Goal: Obtain resource: Download file/media

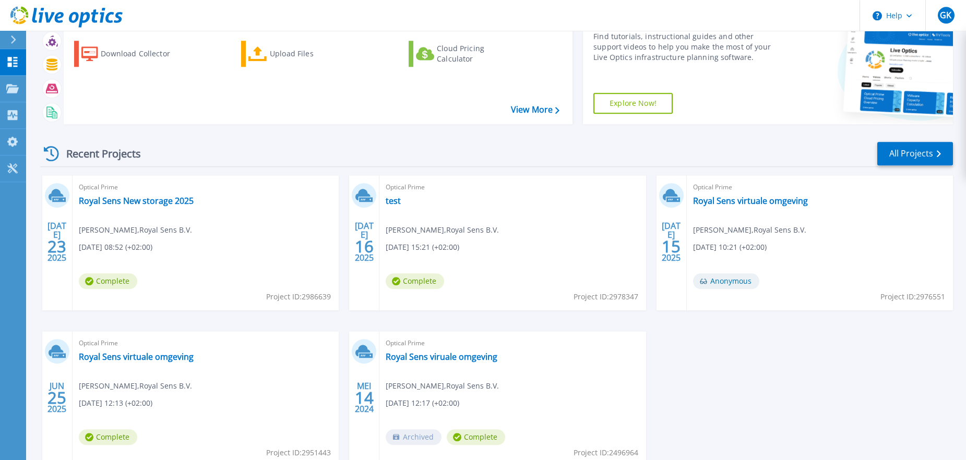
scroll to position [53, 0]
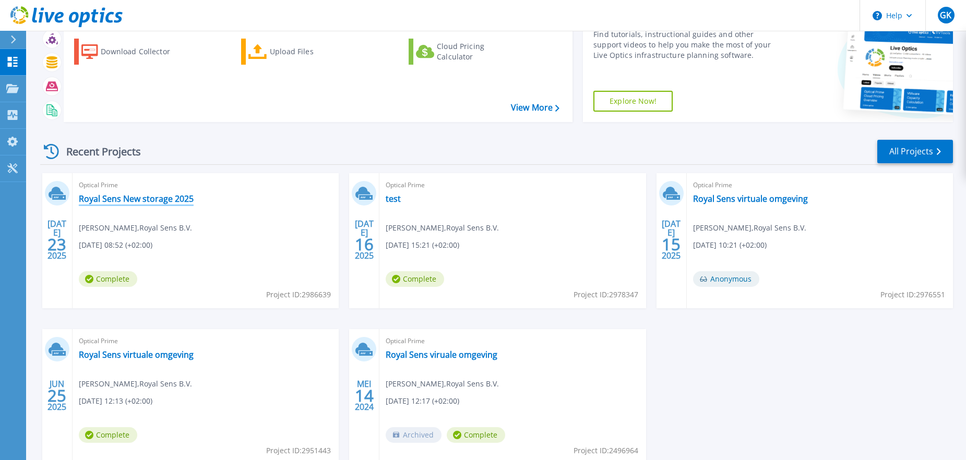
click at [163, 202] on link "Royal Sens New storage 2025" at bounding box center [136, 199] width 115 height 10
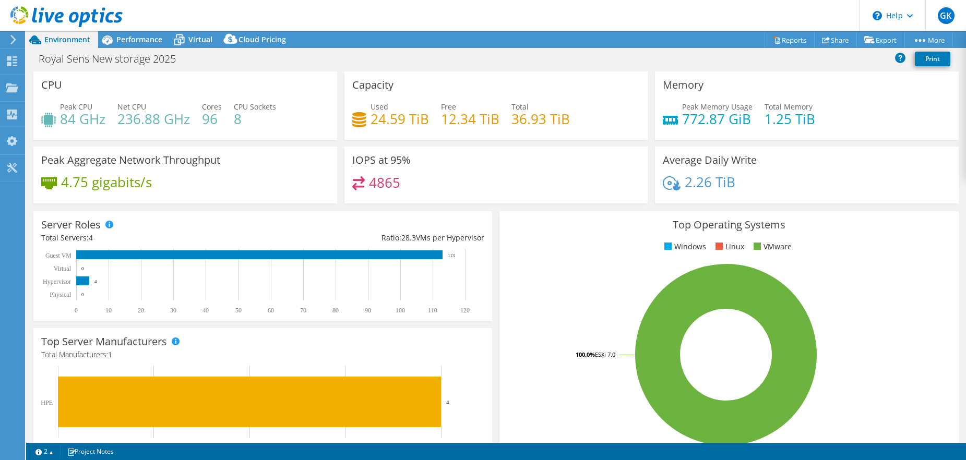
select select "EUFrankfurt"
select select "EUR"
click at [150, 37] on span "Performance" at bounding box center [139, 39] width 46 height 10
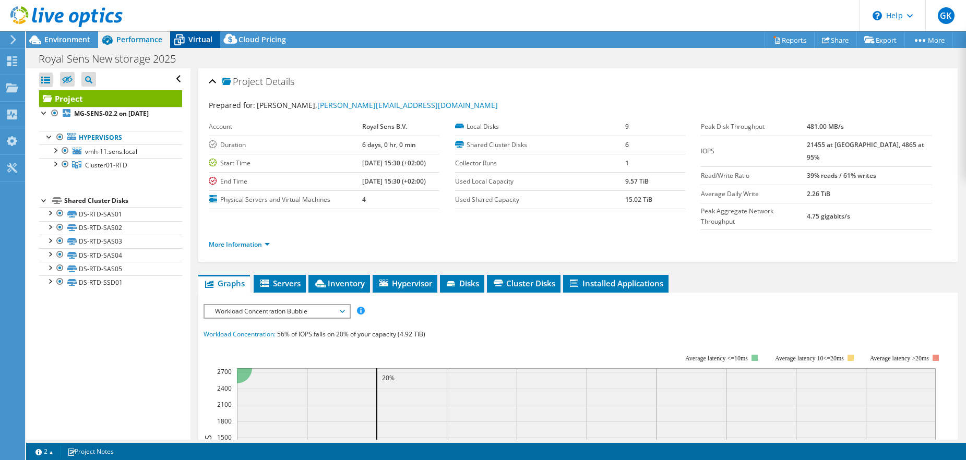
click at [189, 39] on span "Virtual" at bounding box center [200, 39] width 24 height 10
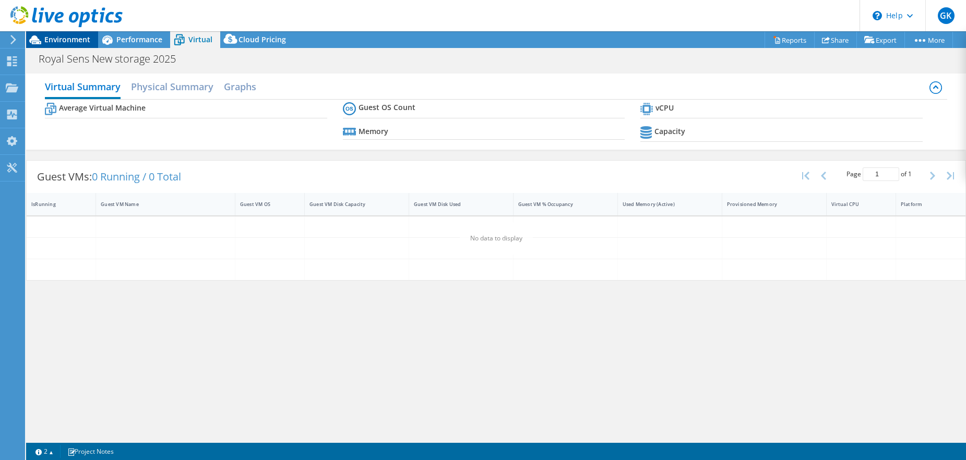
click at [64, 40] on span "Environment" at bounding box center [67, 39] width 46 height 10
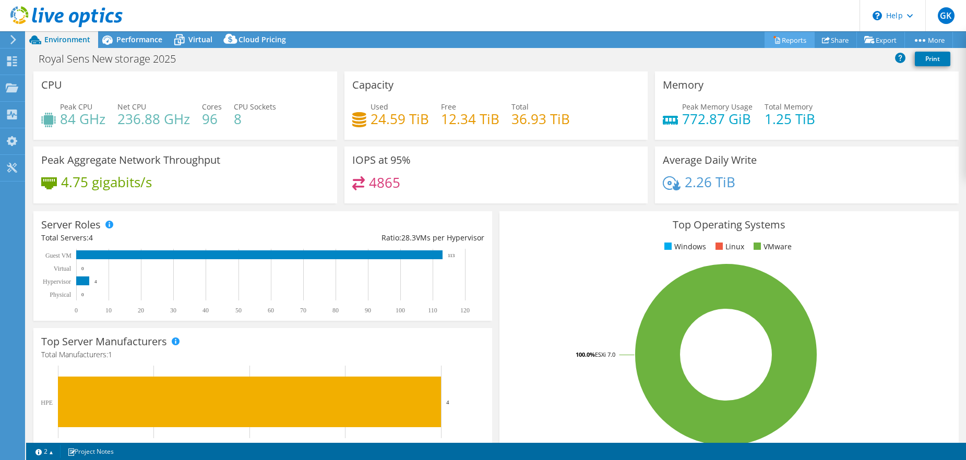
click at [777, 37] on link "Reports" at bounding box center [789, 40] width 50 height 16
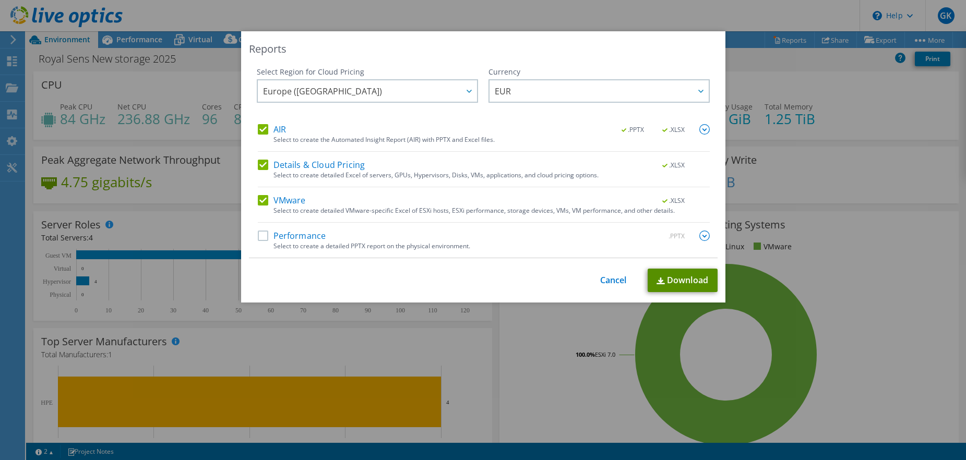
click at [687, 277] on link "Download" at bounding box center [683, 280] width 70 height 23
click at [611, 277] on link "Cancel" at bounding box center [613, 281] width 27 height 10
